Goal: Task Accomplishment & Management: Complete application form

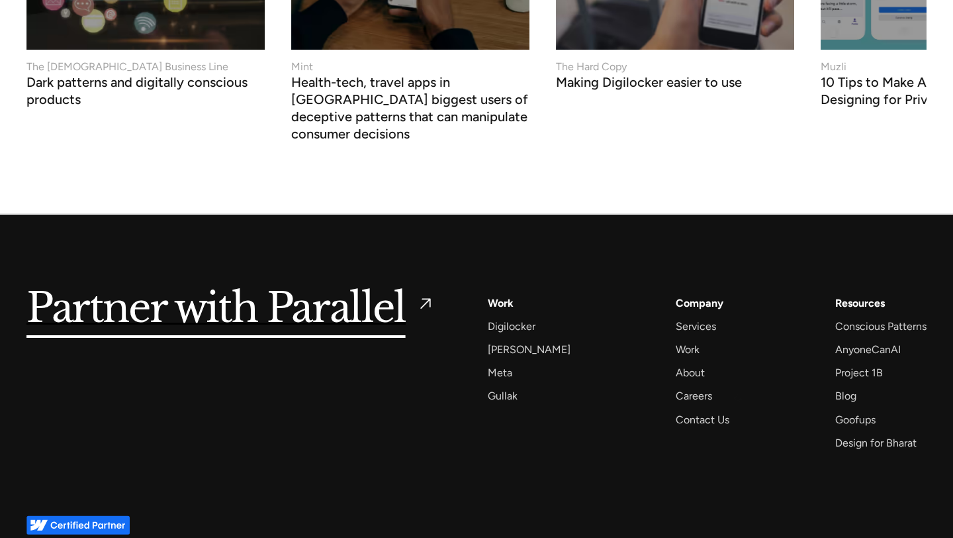
scroll to position [5636, 0]
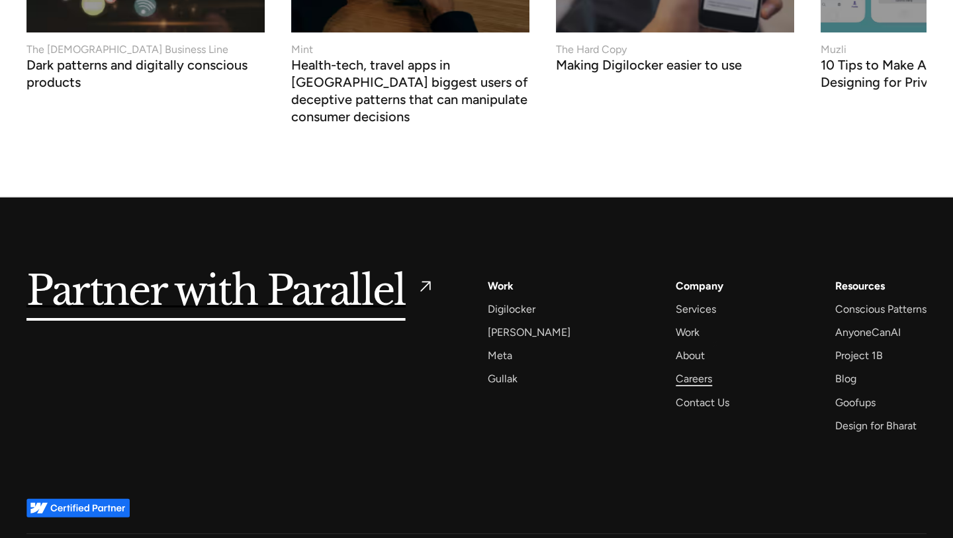
click at [678, 369] on div "Careers" at bounding box center [694, 378] width 36 height 18
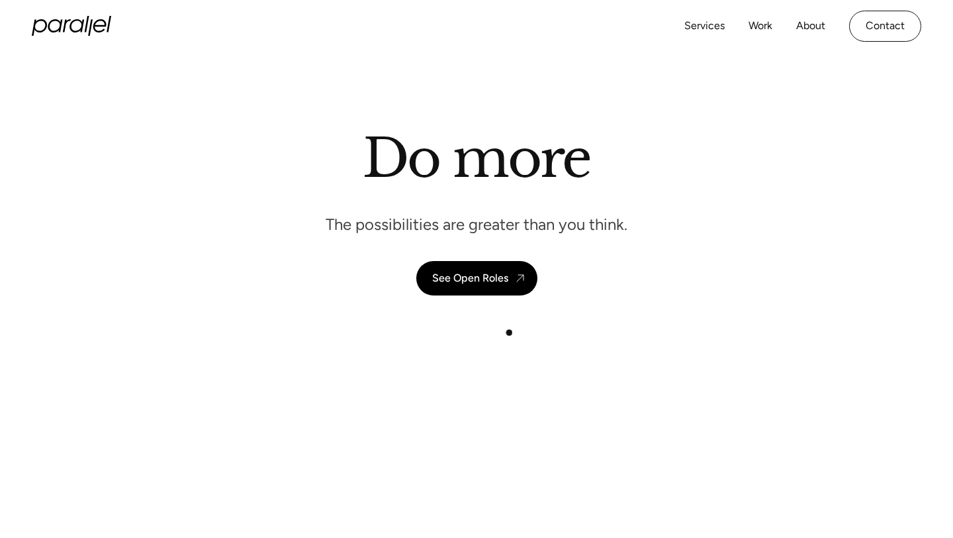
scroll to position [17, 0]
click at [479, 254] on div "Do more The possibilities are greater than you think. See Open Roles" at bounding box center [476, 210] width 900 height 169
click at [477, 273] on div "See Open Roles" at bounding box center [470, 277] width 76 height 13
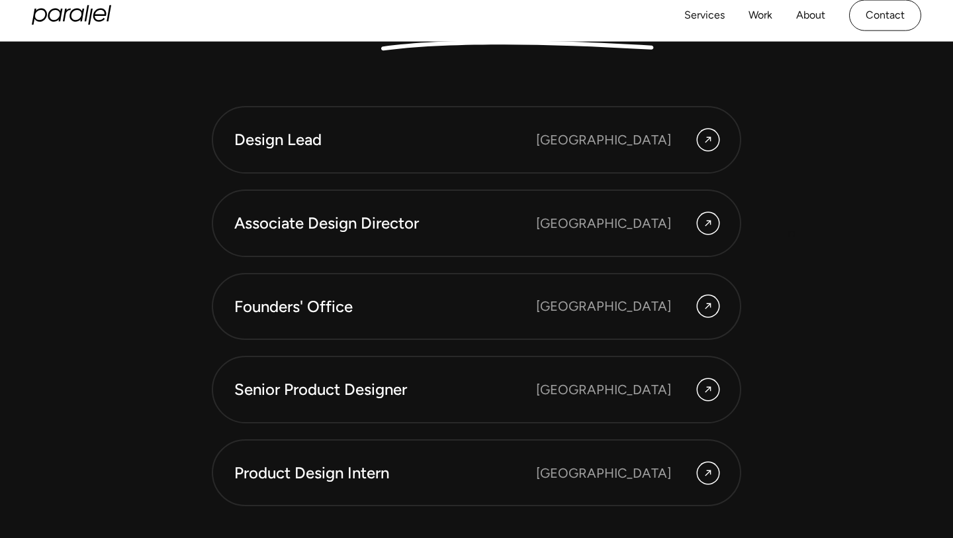
scroll to position [3543, 0]
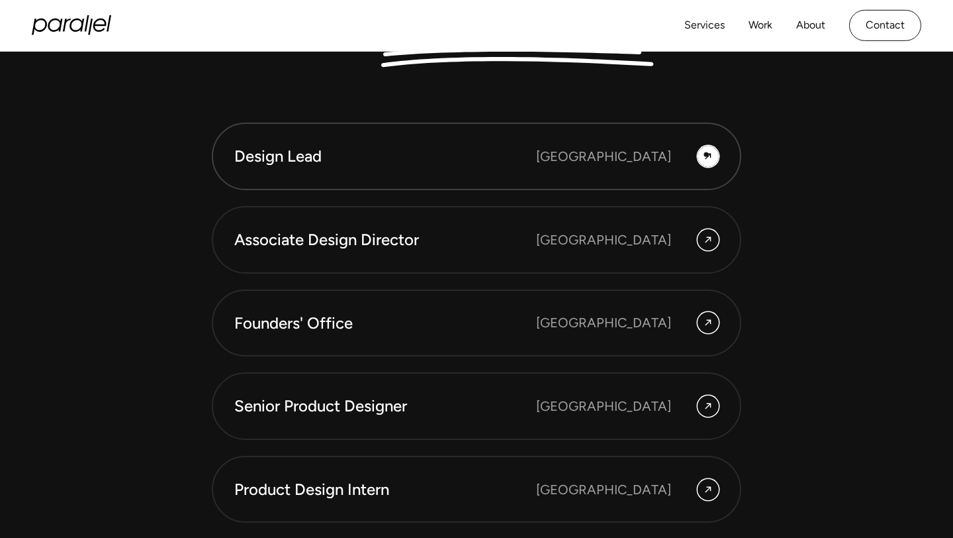
click at [706, 154] on icon at bounding box center [708, 156] width 11 height 16
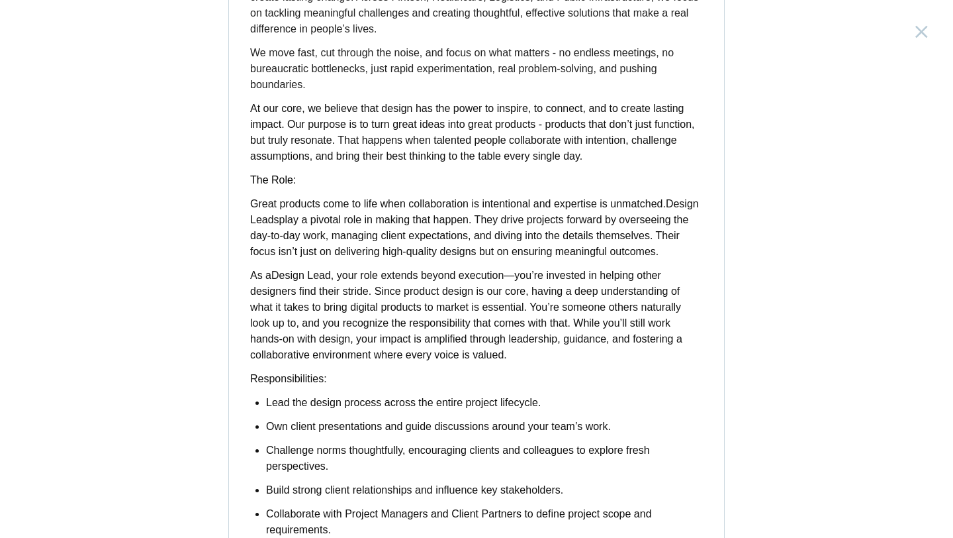
scroll to position [409, 0]
